Goal: Navigation & Orientation: Understand site structure

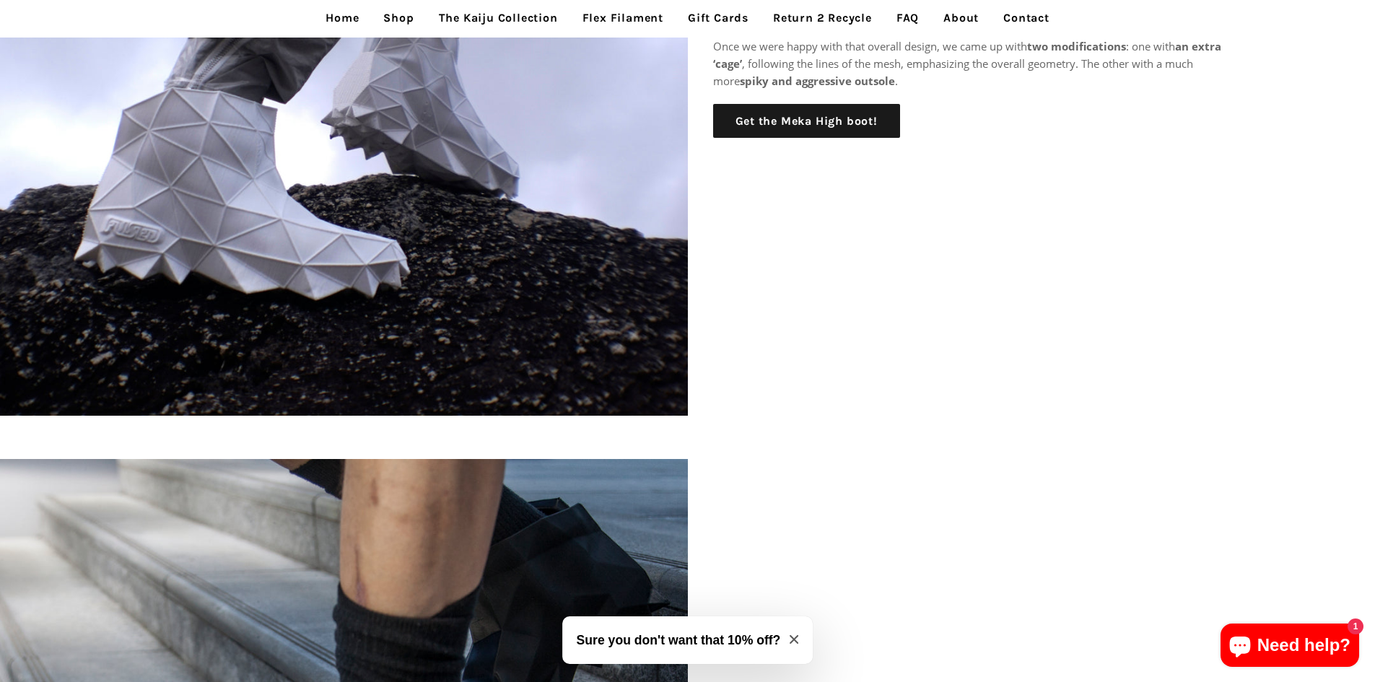
scroll to position [1209, 0]
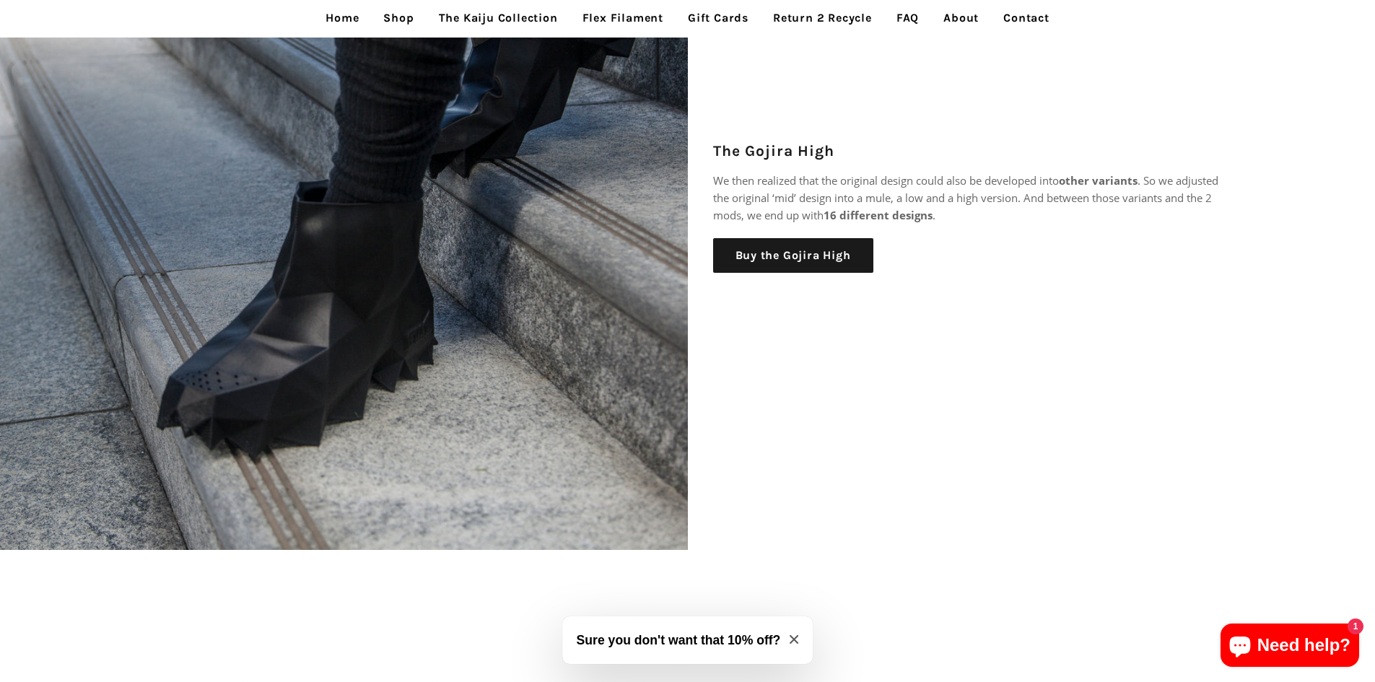
click at [388, 20] on link "Shop" at bounding box center [399, 18] width 52 height 36
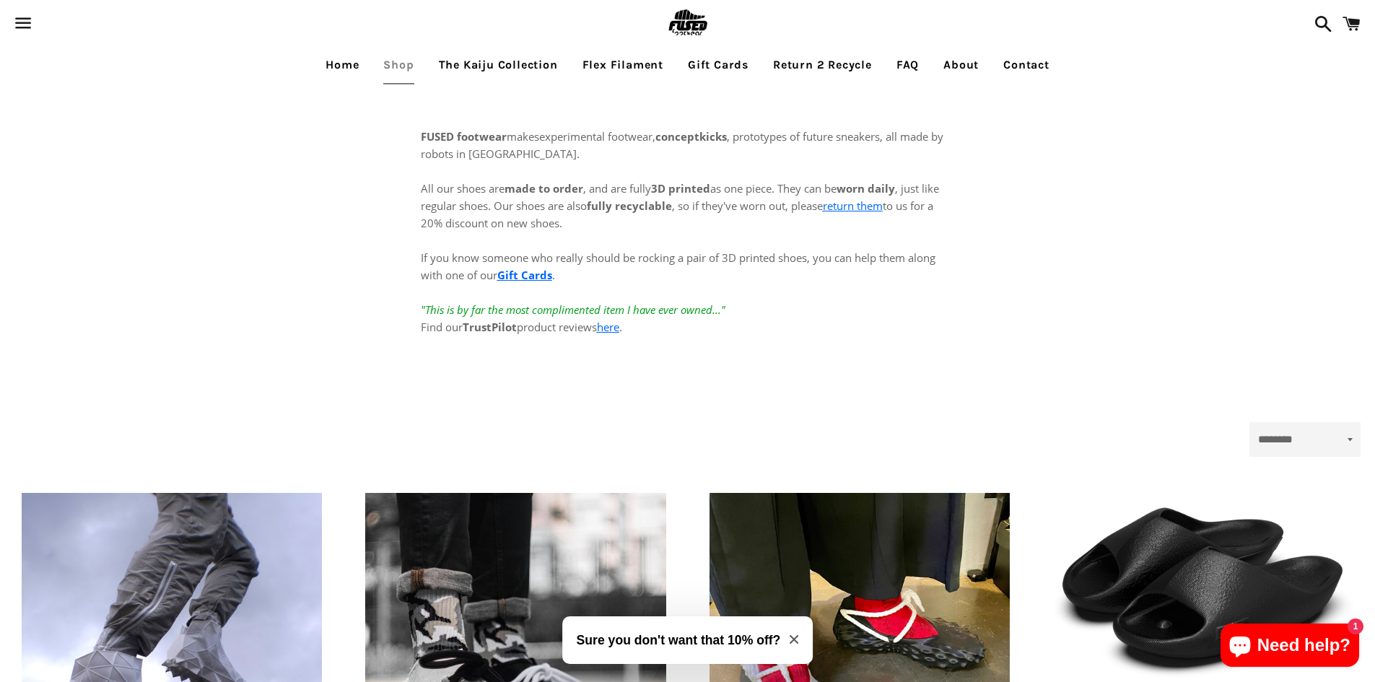
click at [960, 65] on link "About" at bounding box center [961, 65] width 57 height 36
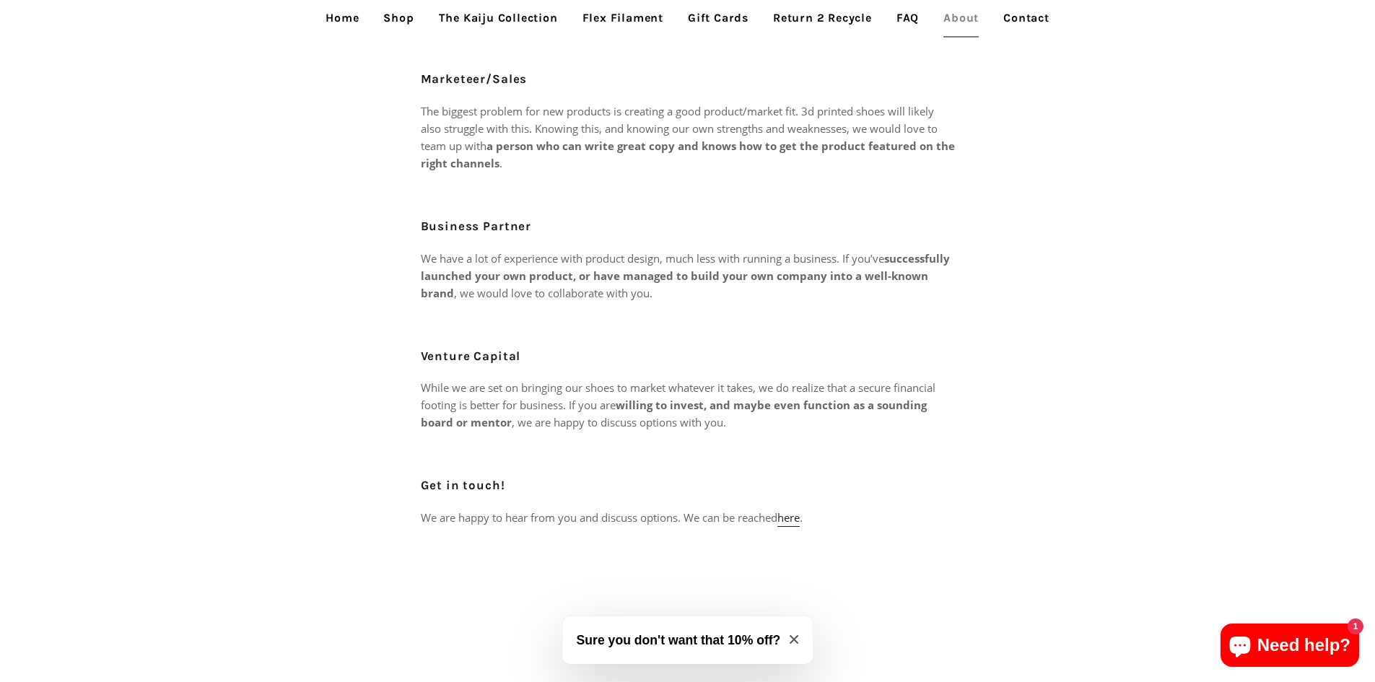
scroll to position [512, 0]
click at [800, 507] on link "here" at bounding box center [789, 515] width 22 height 17
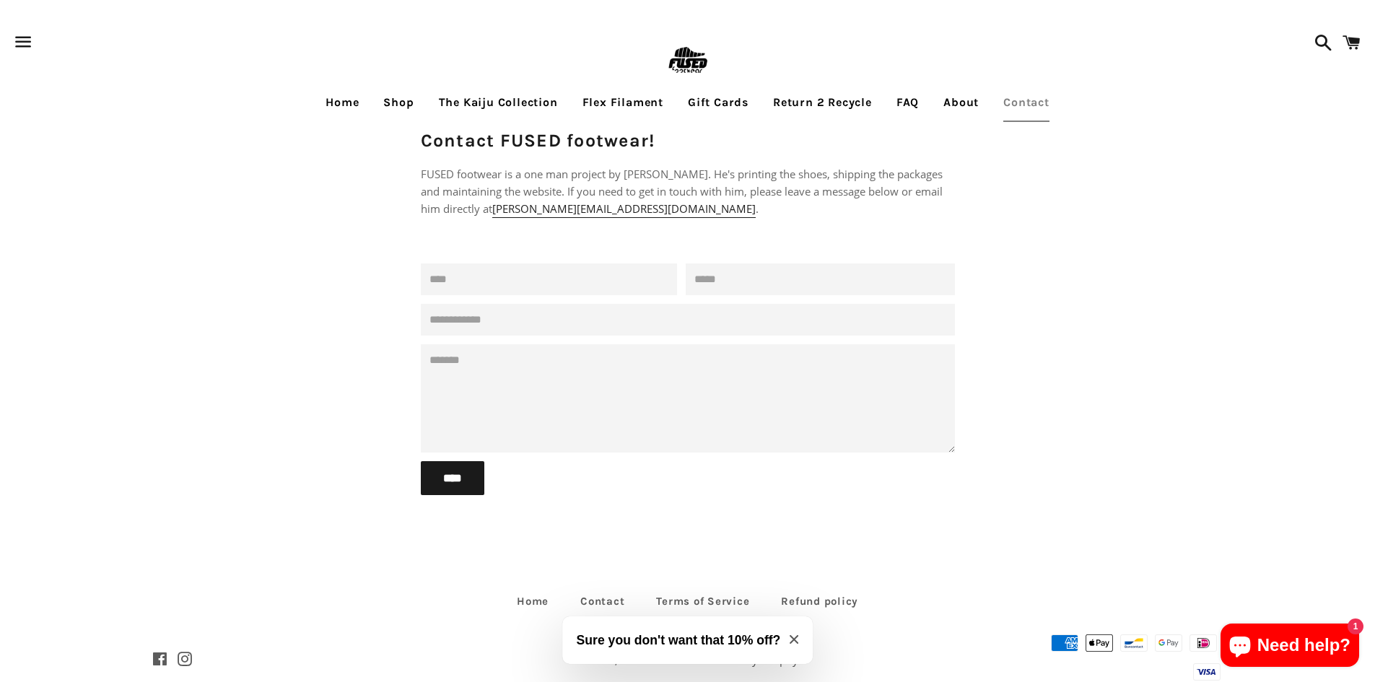
click at [401, 105] on link "Shop" at bounding box center [399, 102] width 52 height 36
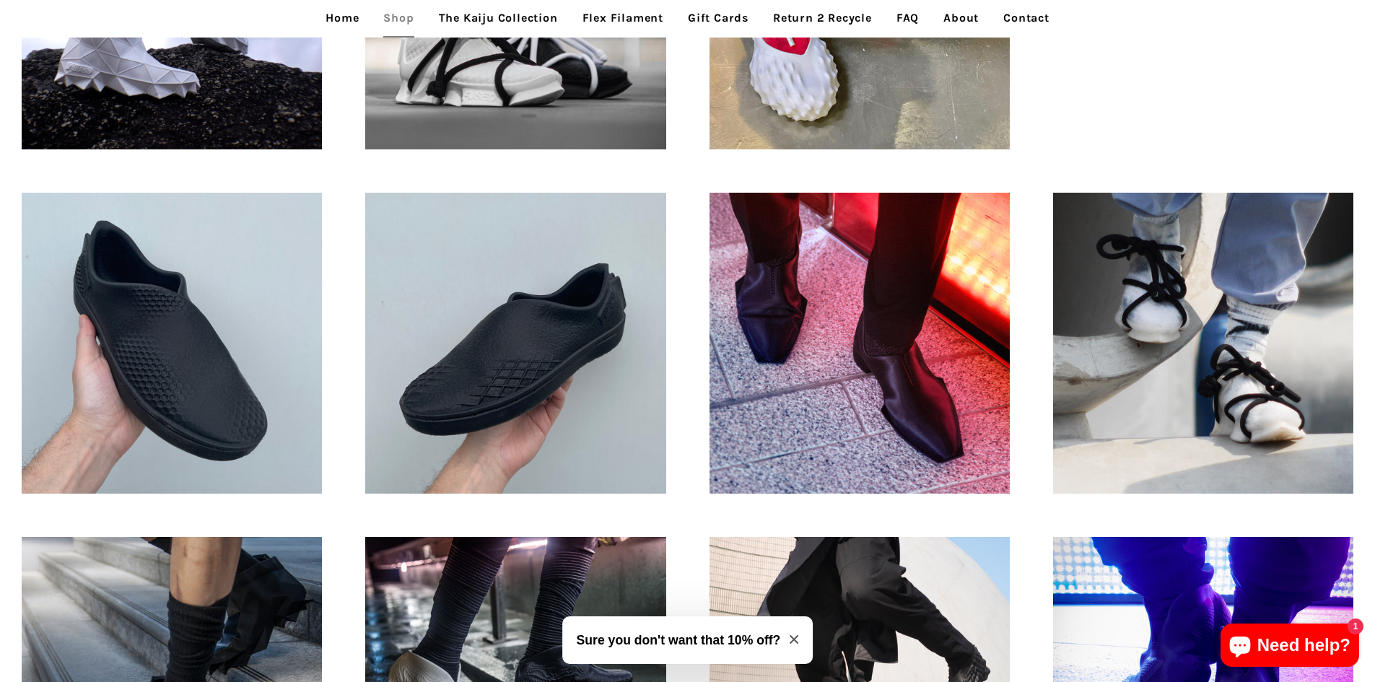
scroll to position [640, 0]
